Goal: Check status: Check status

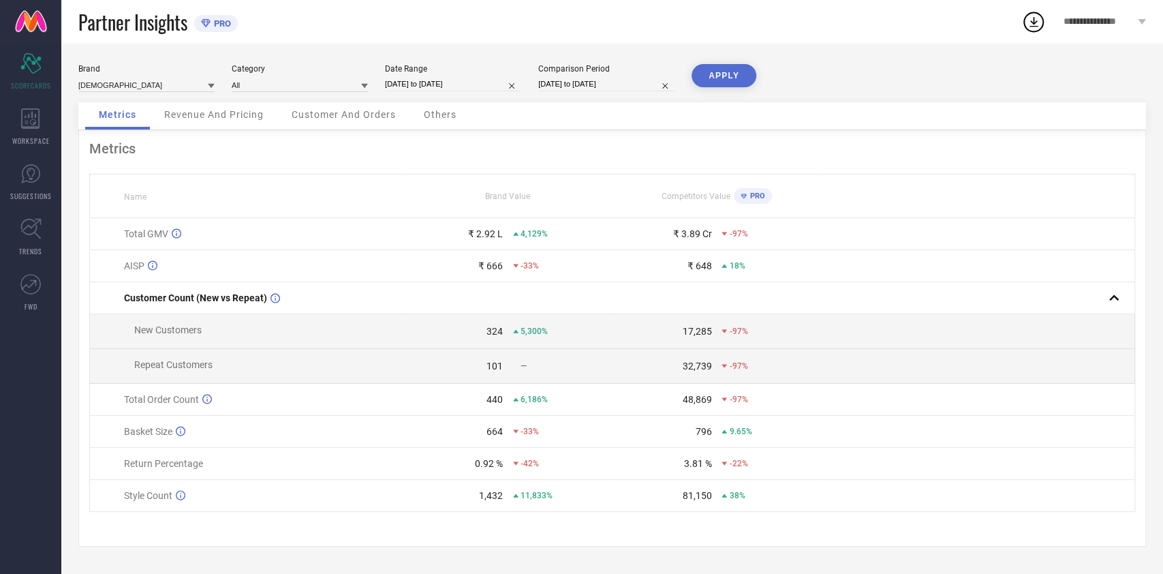
select select "7"
select select "2025"
select select "8"
select select "2025"
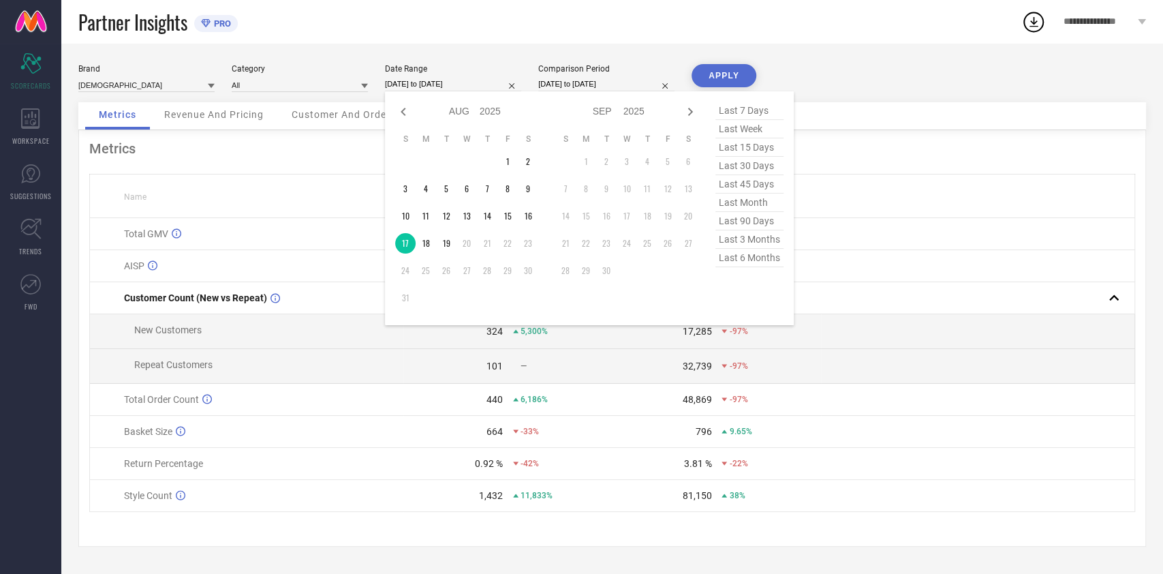
click at [447, 87] on input "[DATE] to [DATE]" at bounding box center [453, 84] width 136 height 14
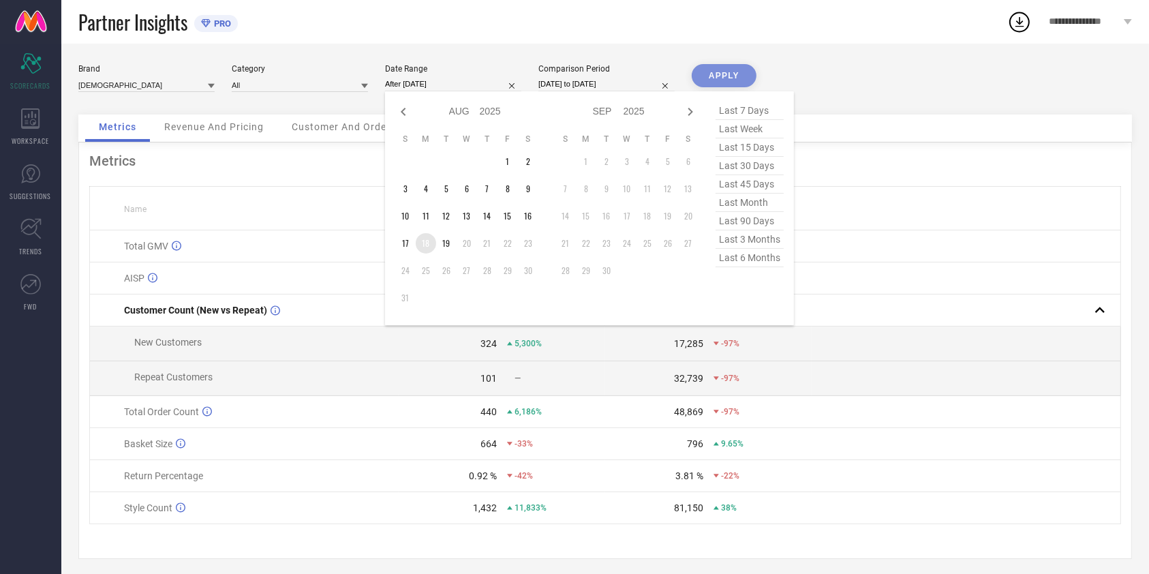
click at [429, 249] on td "18" at bounding box center [426, 243] width 20 height 20
type input "[DATE] to [DATE]"
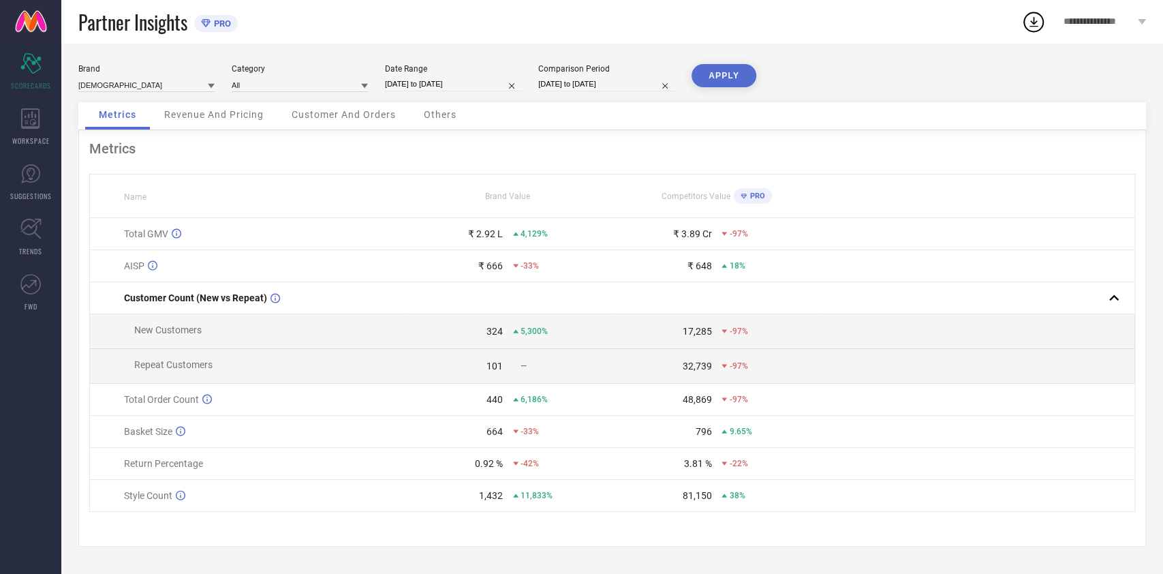
click at [714, 72] on button "APPLY" at bounding box center [724, 75] width 65 height 23
click at [461, 87] on input "[DATE] to [DATE]" at bounding box center [453, 84] width 136 height 14
select select "7"
select select "2025"
select select "8"
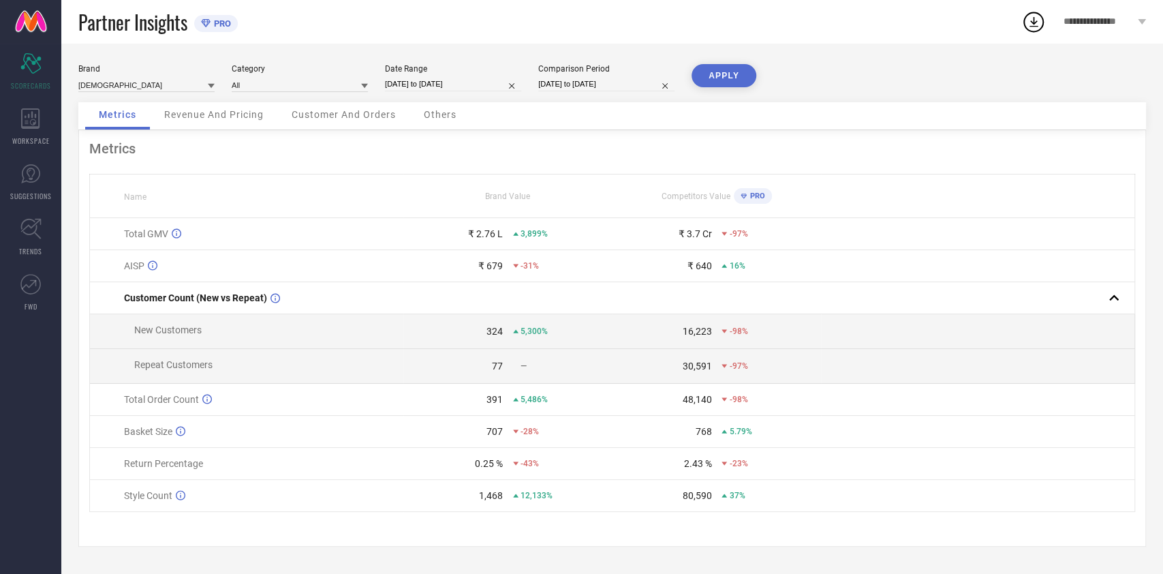
select select "2025"
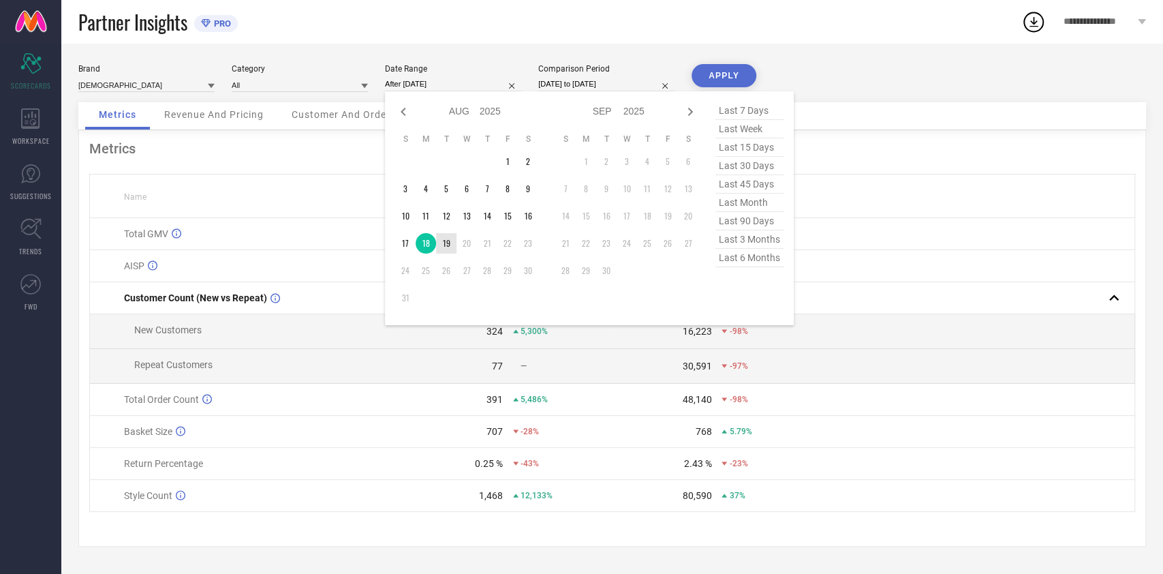
click at [450, 234] on td "19" at bounding box center [446, 243] width 20 height 20
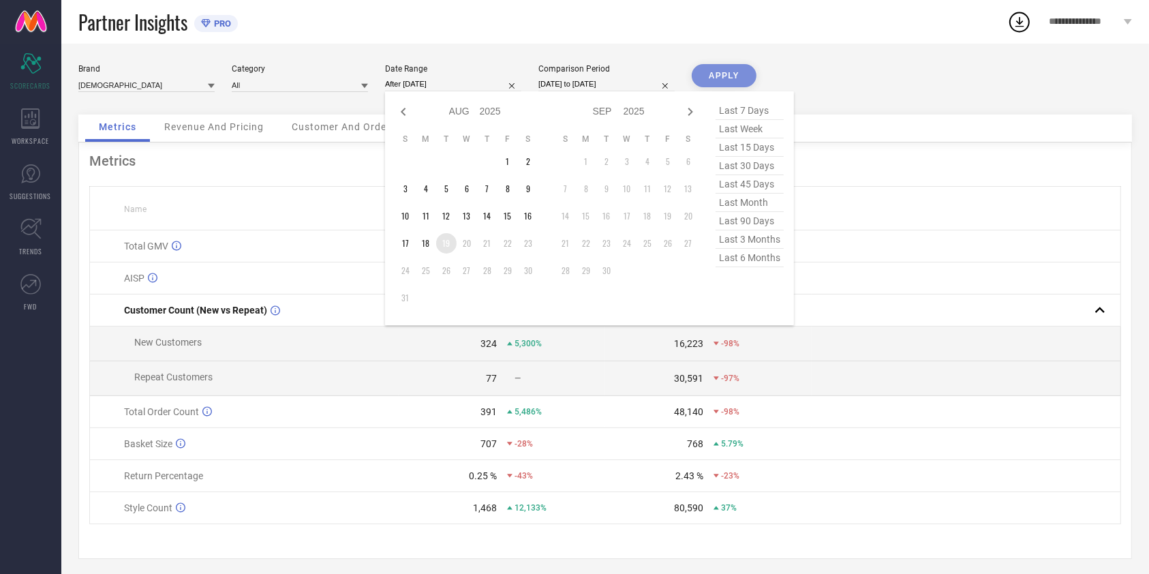
type input "[DATE] to [DATE]"
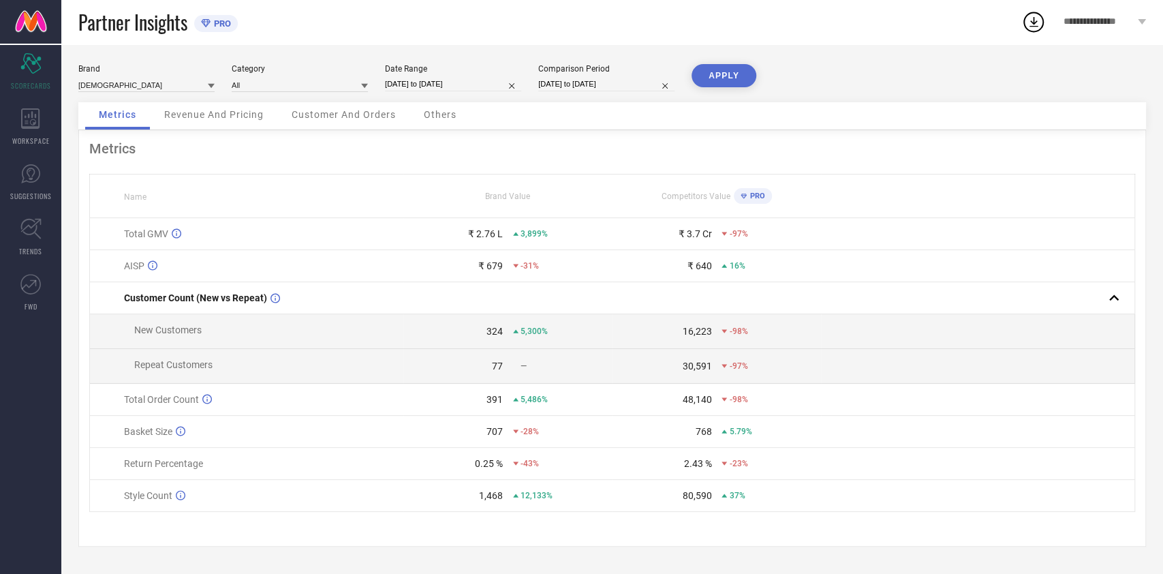
click at [719, 75] on button "APPLY" at bounding box center [724, 75] width 65 height 23
